Goal: Ask a question

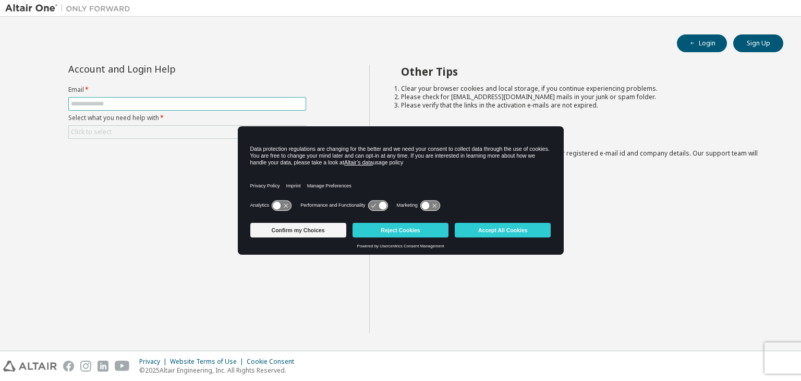
click at [209, 105] on input "text" at bounding box center [187, 104] width 233 height 8
click at [401, 227] on button "Reject Cookies" at bounding box center [400, 230] width 96 height 15
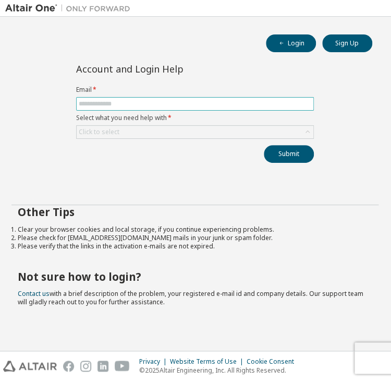
click at [204, 101] on input "text" at bounding box center [195, 104] width 233 height 8
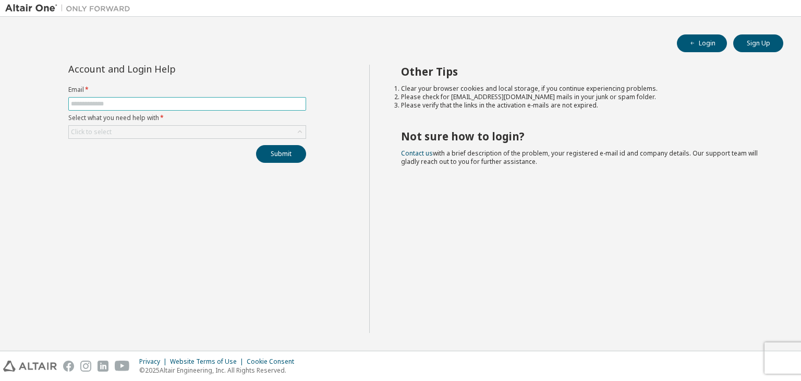
click at [254, 102] on input "text" at bounding box center [187, 104] width 233 height 8
type input "**********"
click at [250, 128] on div "Click to select" at bounding box center [187, 132] width 237 height 13
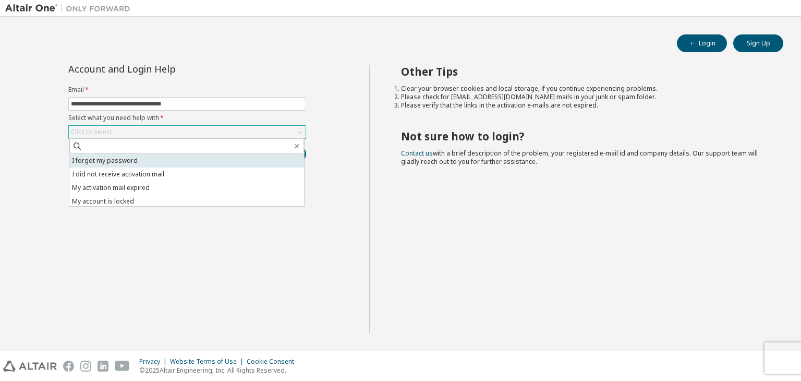
click at [165, 161] on li "I forgot my password" at bounding box center [186, 161] width 235 height 14
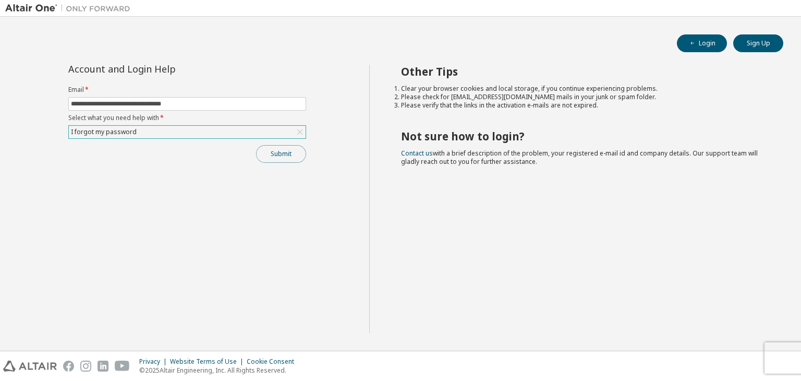
click at [267, 156] on button "Submit" at bounding box center [281, 154] width 50 height 18
click at [291, 135] on div "I forgot my password" at bounding box center [187, 132] width 237 height 13
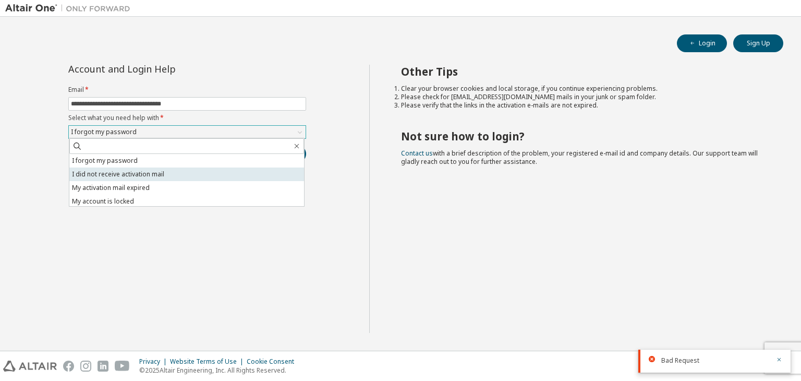
click at [215, 169] on li "I did not receive activation mail" at bounding box center [186, 174] width 235 height 14
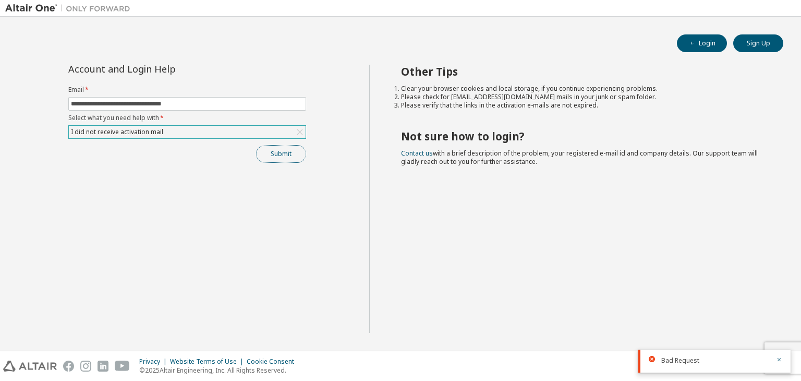
click at [285, 154] on button "Submit" at bounding box center [281, 154] width 50 height 18
